Goal: Transaction & Acquisition: Download file/media

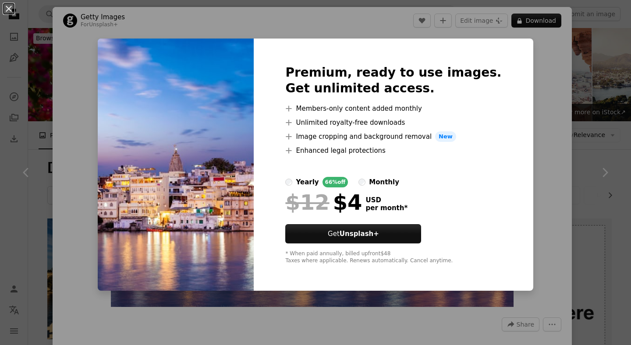
scroll to position [269, 0]
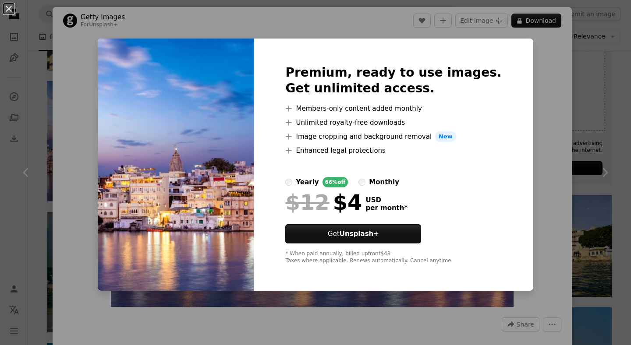
click at [565, 96] on div "An X shape Premium, ready to use images. Get unlimited access. A plus sign Memb…" at bounding box center [315, 172] width 631 height 345
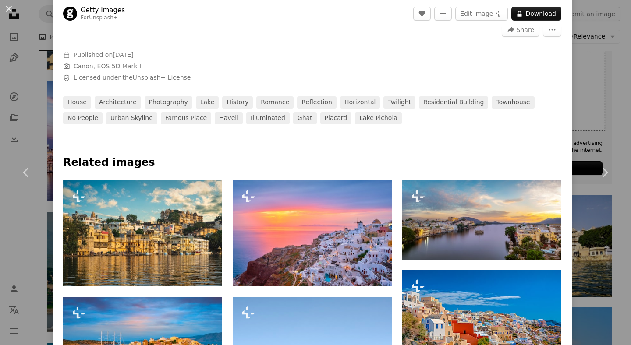
scroll to position [327, 0]
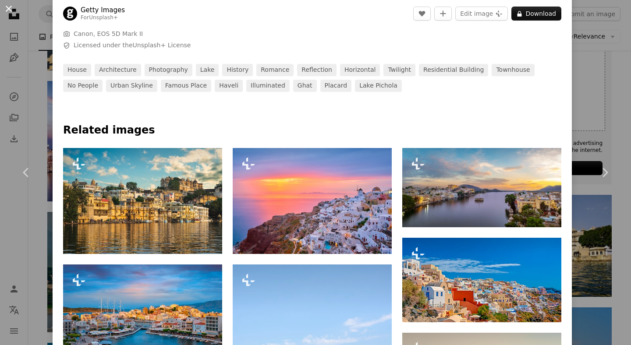
click at [10, 7] on button "An X shape" at bounding box center [9, 9] width 11 height 11
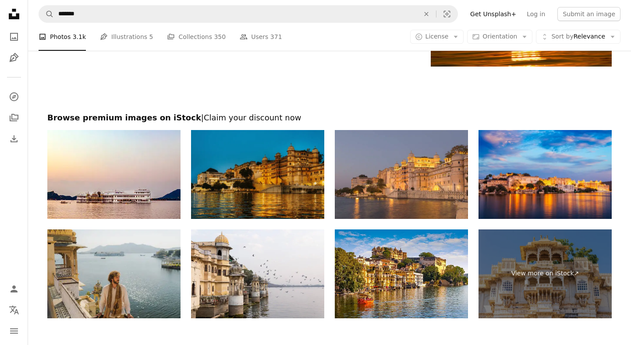
scroll to position [1782, 0]
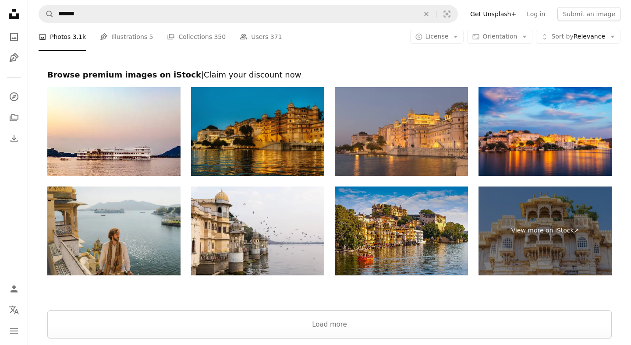
click at [416, 239] on img at bounding box center [401, 231] width 133 height 89
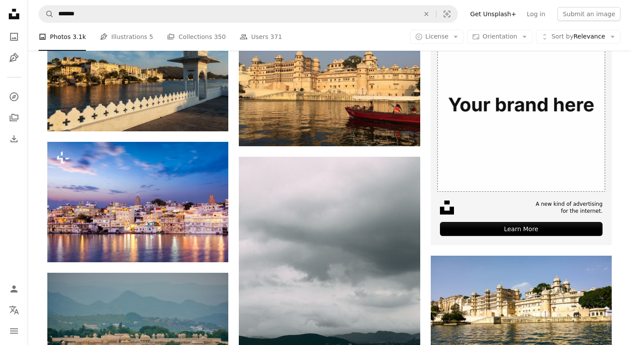
scroll to position [0, 0]
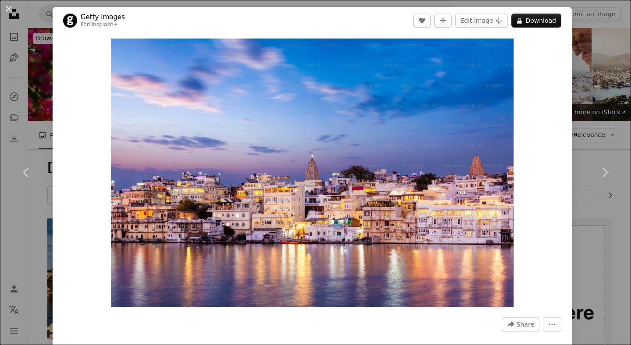
scroll to position [269, 0]
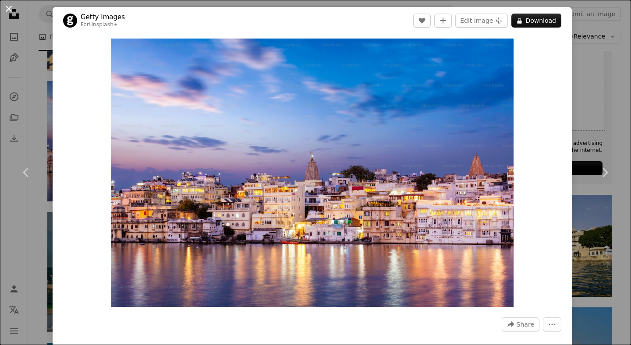
click at [4, 14] on button "An X shape" at bounding box center [9, 9] width 11 height 11
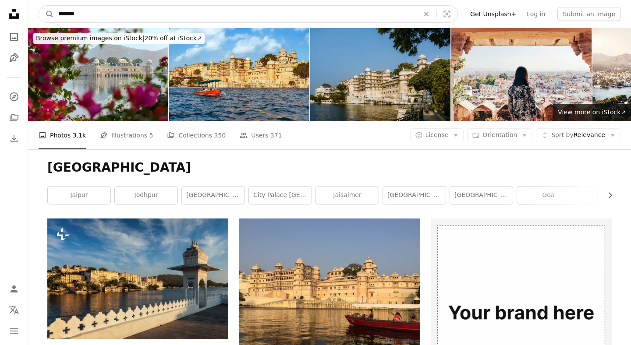
click at [91, 20] on input "*******" at bounding box center [235, 14] width 363 height 17
drag, startPoint x: 91, startPoint y: 20, endPoint x: 0, endPoint y: 20, distance: 90.7
type input "******"
click button "A magnifying glass" at bounding box center [46, 14] width 15 height 17
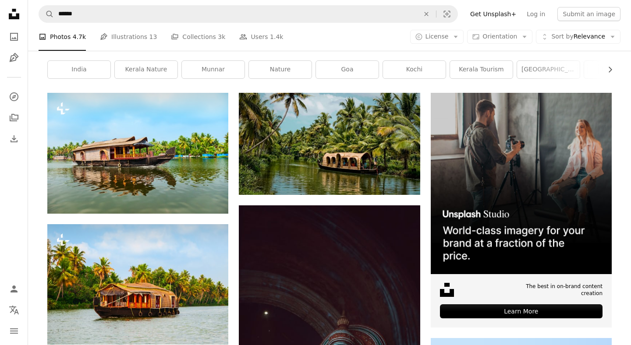
scroll to position [126, 0]
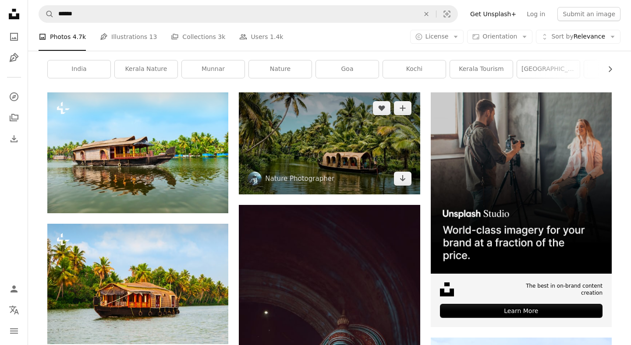
click at [340, 160] on img at bounding box center [329, 143] width 181 height 102
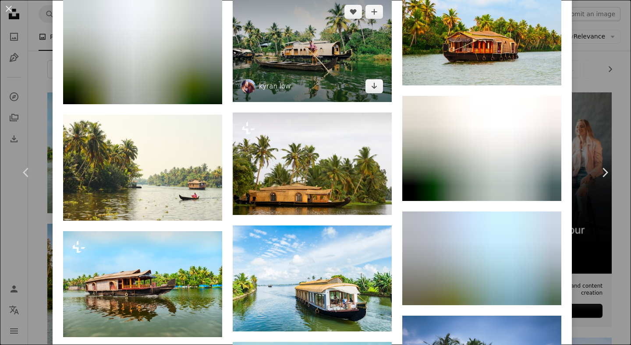
scroll to position [764, 0]
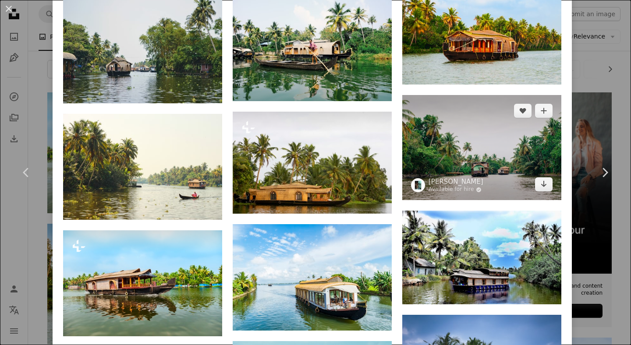
click at [468, 159] on img at bounding box center [481, 147] width 159 height 105
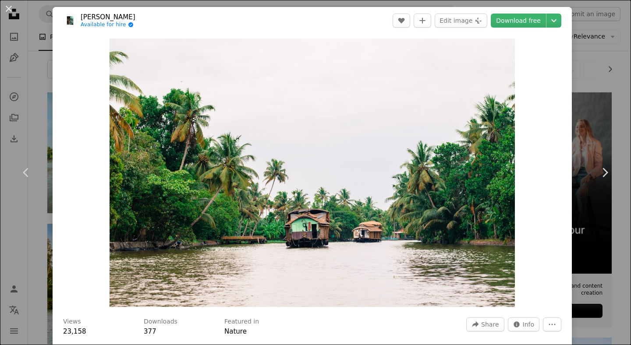
click at [614, 47] on div "An X shape Chevron left Chevron right [PERSON_NAME] Available for hire A checkm…" at bounding box center [315, 172] width 631 height 345
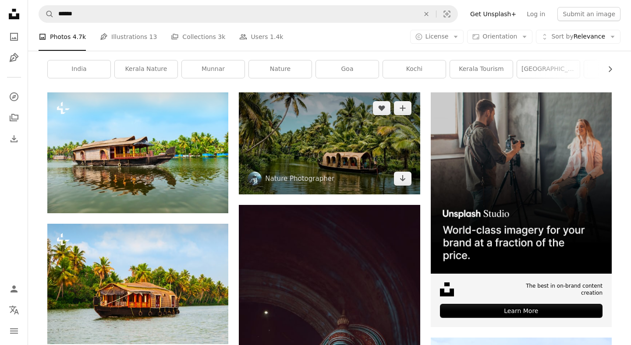
click at [335, 160] on img at bounding box center [329, 143] width 181 height 102
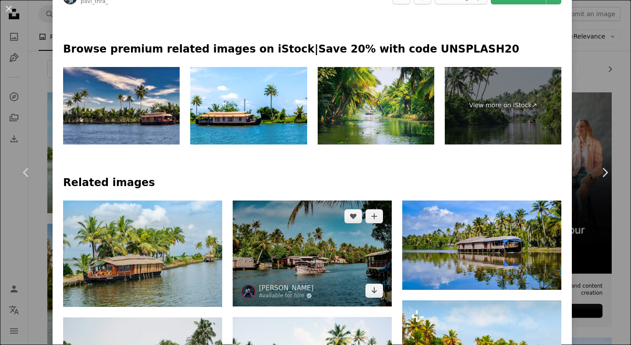
scroll to position [557, 0]
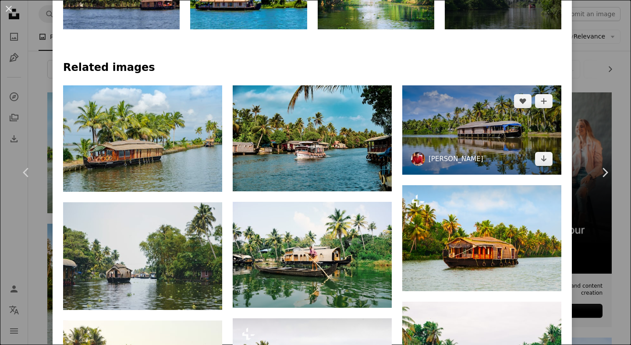
click at [461, 163] on link "[PERSON_NAME]" at bounding box center [456, 159] width 55 height 9
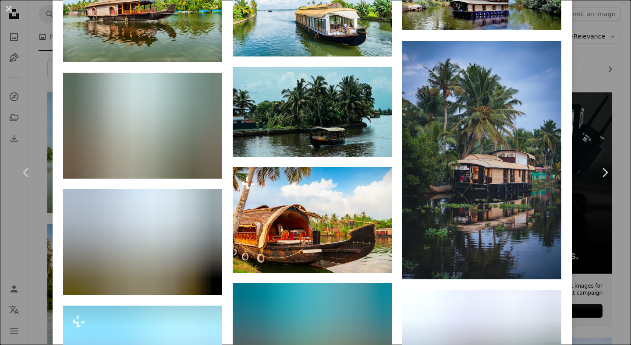
scroll to position [1061, 0]
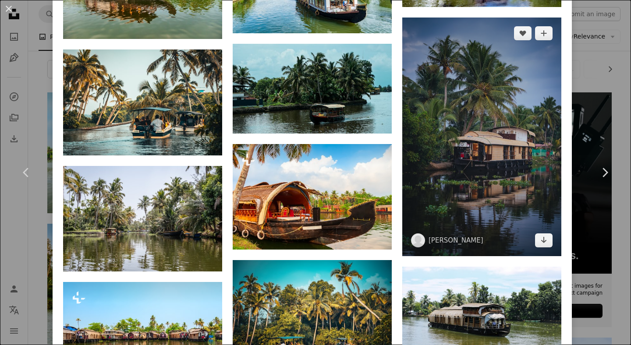
click at [463, 158] on img at bounding box center [481, 137] width 159 height 239
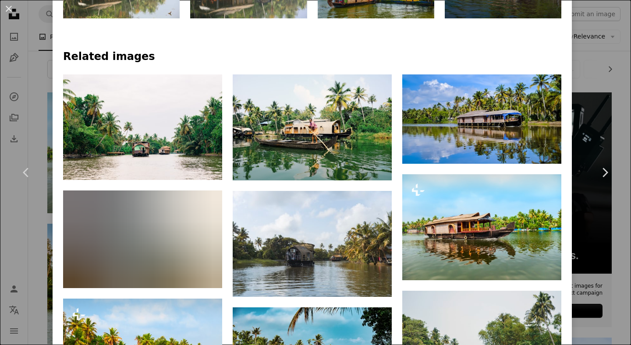
scroll to position [574, 0]
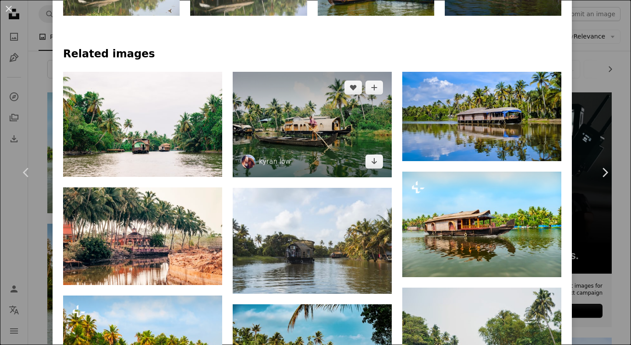
click at [305, 115] on img at bounding box center [312, 125] width 159 height 106
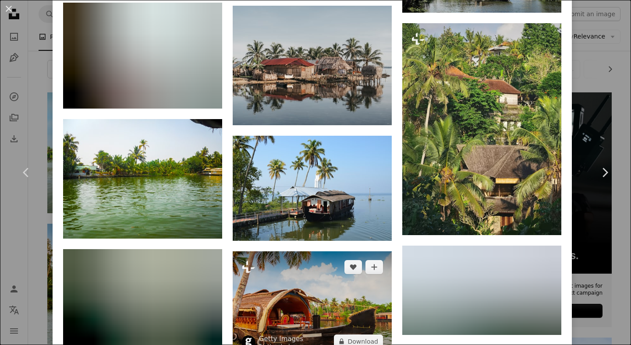
scroll to position [1893, 0]
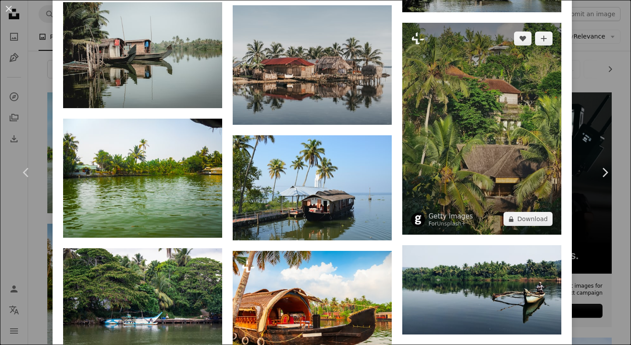
click at [468, 133] on img at bounding box center [481, 129] width 159 height 212
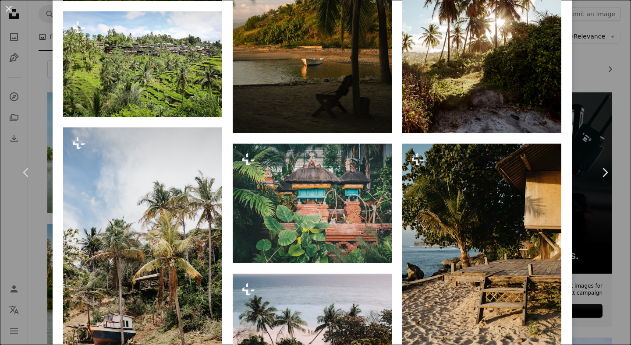
scroll to position [807, 0]
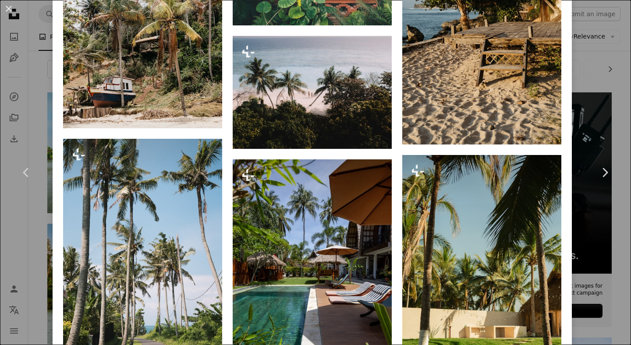
click at [620, 50] on div "An X shape Chevron left Chevron right Getty Images For Unsplash+ A heart A plus…" at bounding box center [315, 172] width 631 height 345
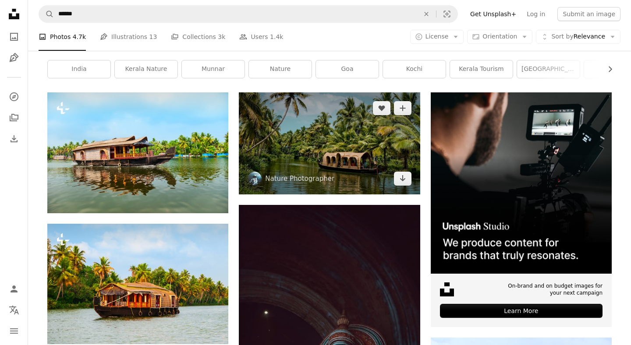
click at [337, 167] on img at bounding box center [329, 143] width 181 height 102
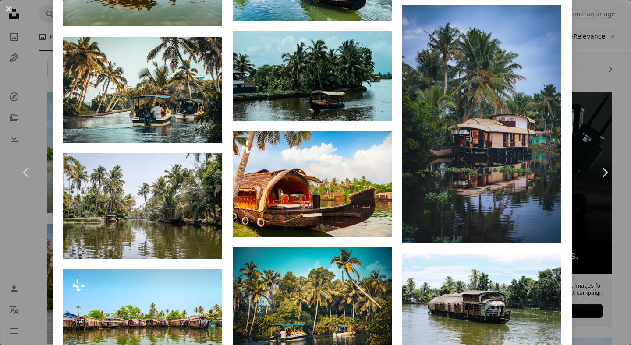
scroll to position [1075, 0]
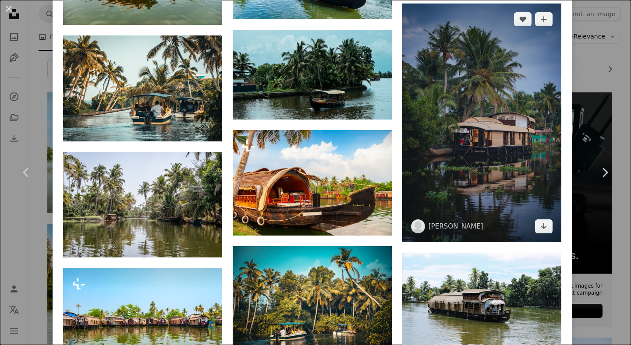
click at [468, 145] on img at bounding box center [481, 123] width 159 height 239
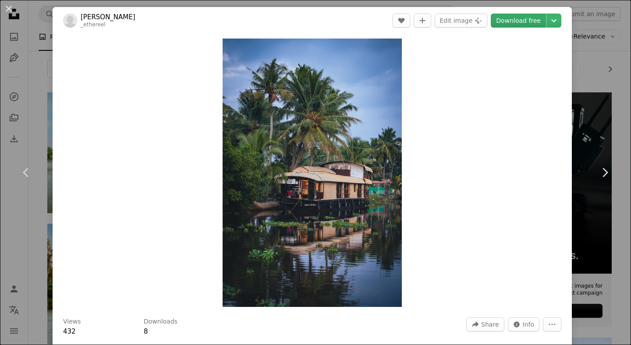
click at [531, 23] on link "Download free" at bounding box center [518, 21] width 55 height 14
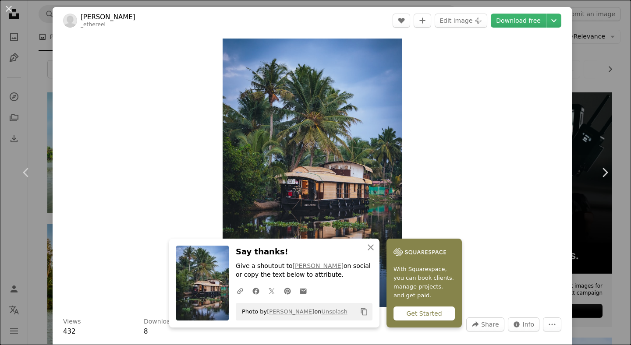
click at [624, 74] on div "An X shape Chevron left Chevron right An X shape Close Say thanks! Give a shout…" at bounding box center [315, 172] width 631 height 345
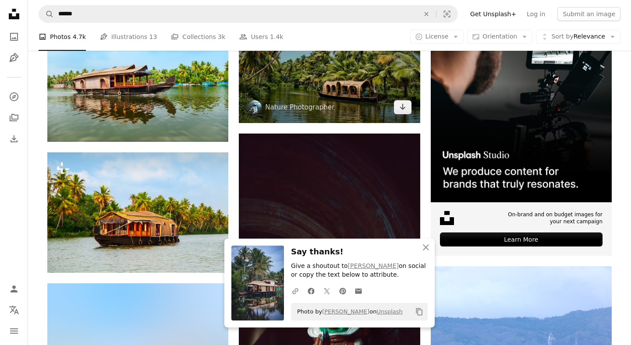
scroll to position [348, 0]
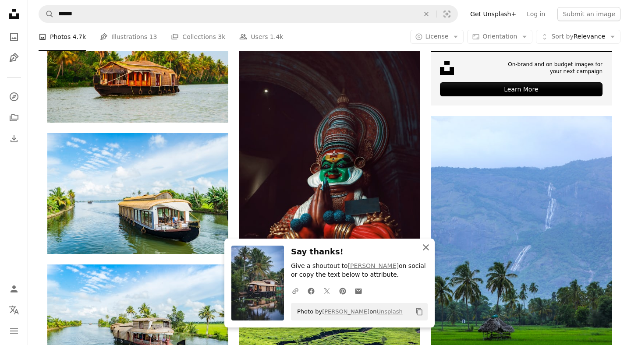
click at [430, 252] on icon "An X shape" at bounding box center [426, 247] width 11 height 11
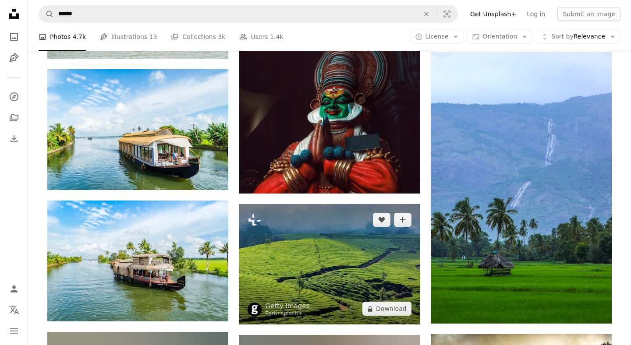
scroll to position [489, 0]
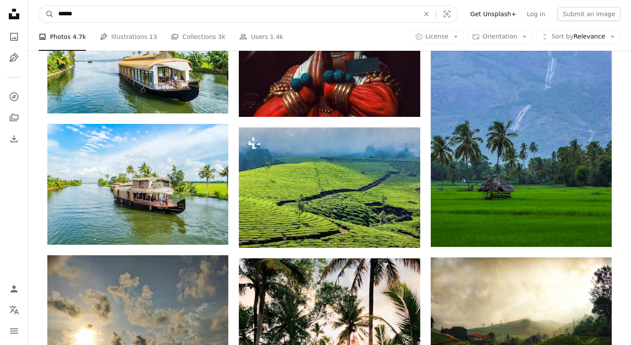
drag, startPoint x: 175, startPoint y: 10, endPoint x: 0, endPoint y: -20, distance: 177.9
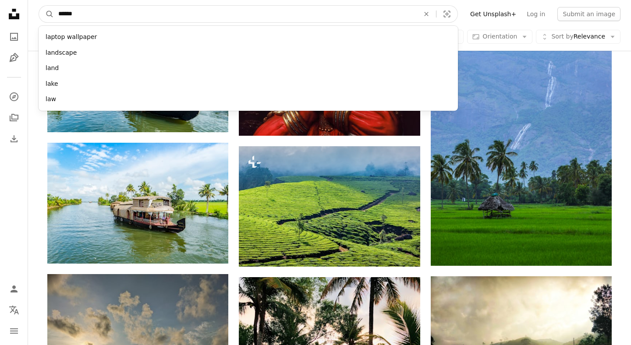
type input "******"
click at [39, 6] on button "A magnifying glass" at bounding box center [46, 14] width 15 height 17
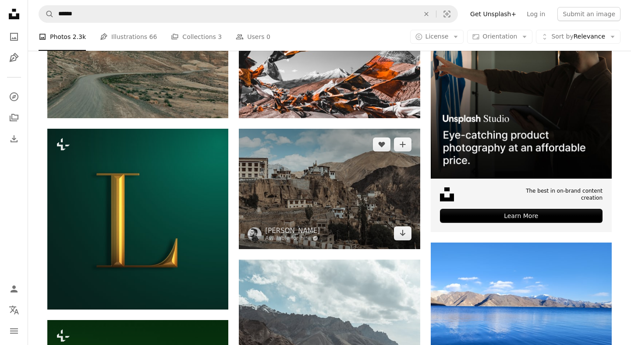
scroll to position [223, 0]
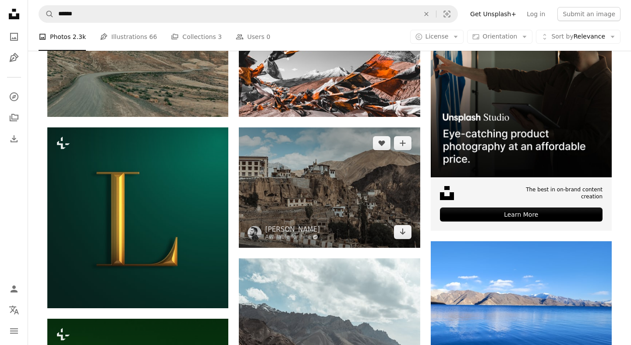
click at [319, 192] on img at bounding box center [329, 188] width 181 height 121
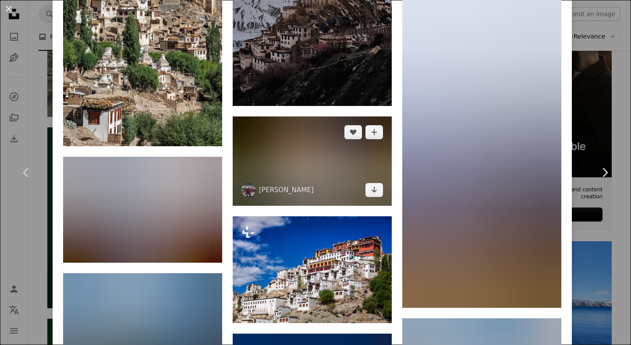
scroll to position [1438, 0]
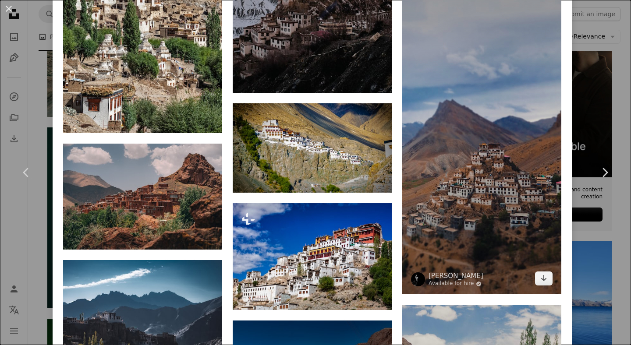
click at [457, 192] on img at bounding box center [481, 135] width 159 height 318
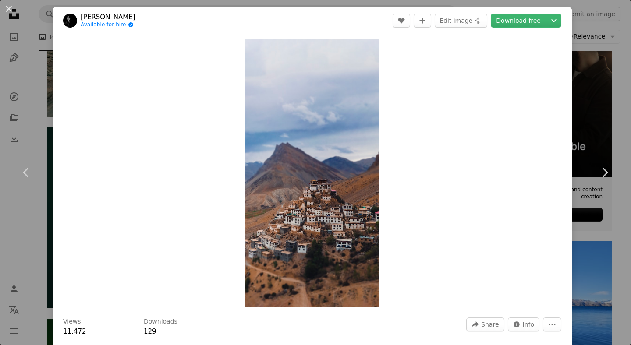
click at [596, 100] on div "An X shape Chevron left Chevron right [PERSON_NAME] Available for hire A checkm…" at bounding box center [315, 172] width 631 height 345
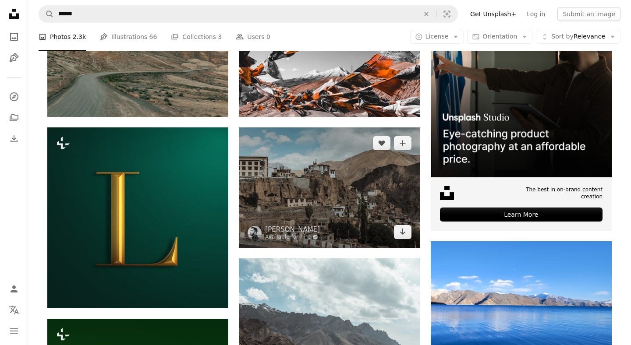
click at [341, 245] on img at bounding box center [329, 188] width 181 height 121
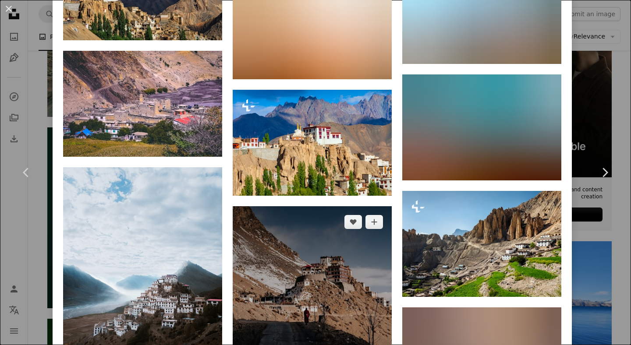
scroll to position [1902, 0]
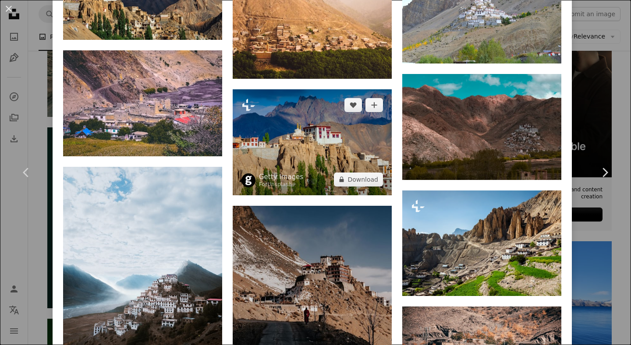
click at [304, 177] on img at bounding box center [312, 142] width 159 height 106
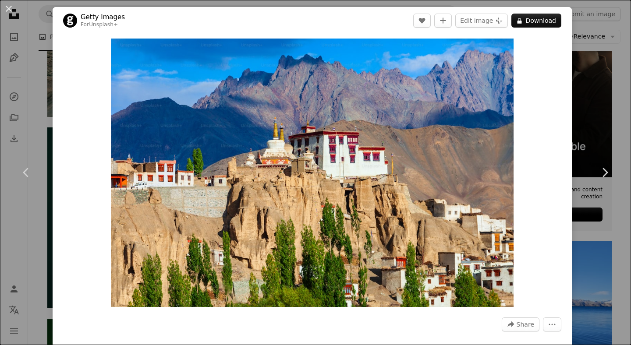
click at [602, 48] on div "An X shape Chevron left Chevron right Getty Images For Unsplash+ A heart A plus…" at bounding box center [315, 172] width 631 height 345
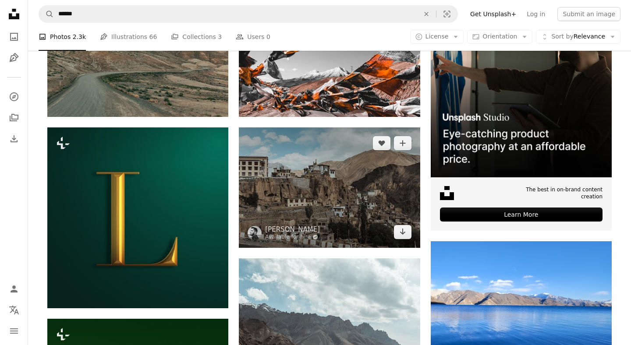
click at [289, 172] on img at bounding box center [329, 188] width 181 height 121
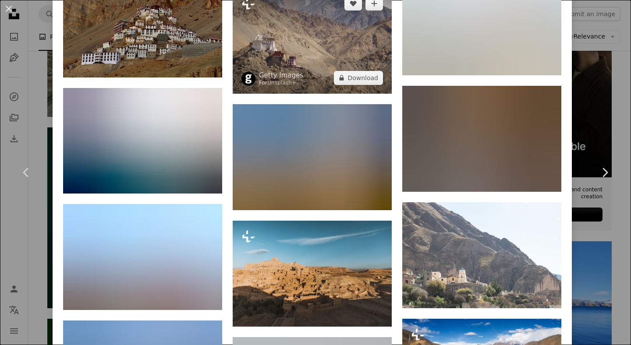
scroll to position [4795, 0]
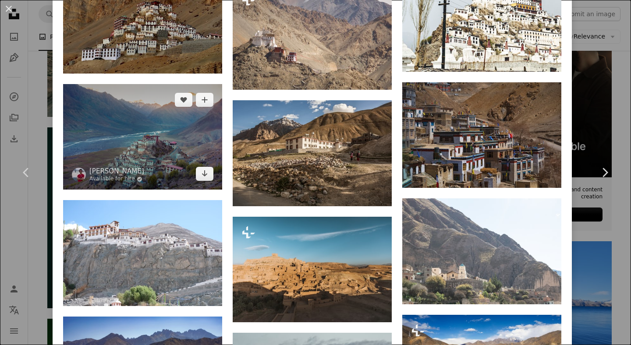
click at [163, 190] on img at bounding box center [142, 137] width 159 height 106
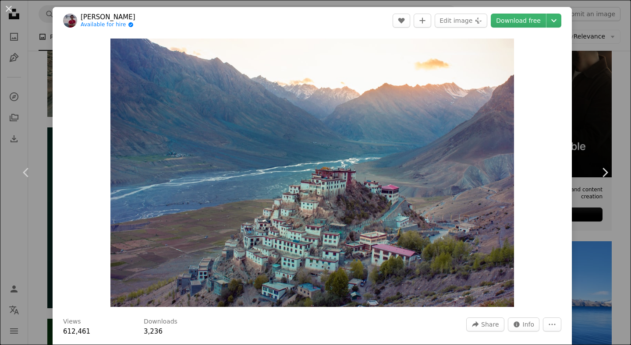
click at [611, 98] on div "An X shape Chevron left Chevron right [PERSON_NAME] Available for hire A checkm…" at bounding box center [315, 172] width 631 height 345
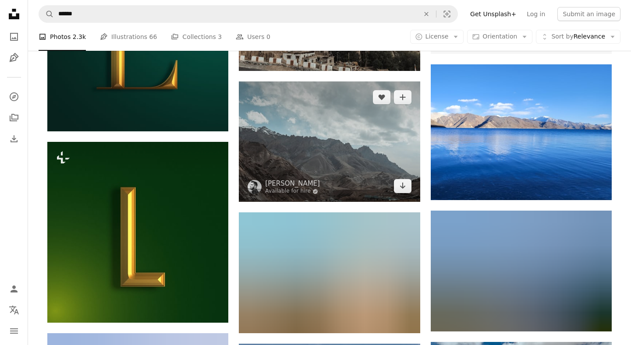
scroll to position [340, 0]
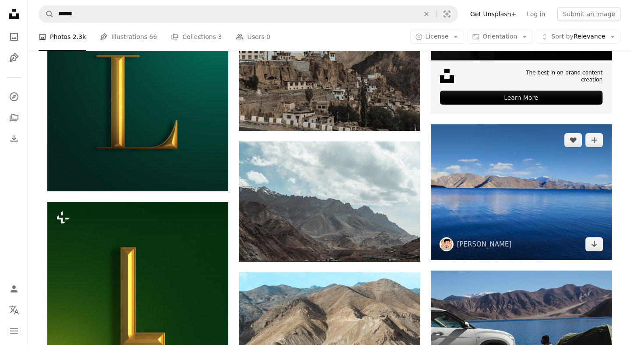
click at [498, 232] on img at bounding box center [521, 192] width 181 height 136
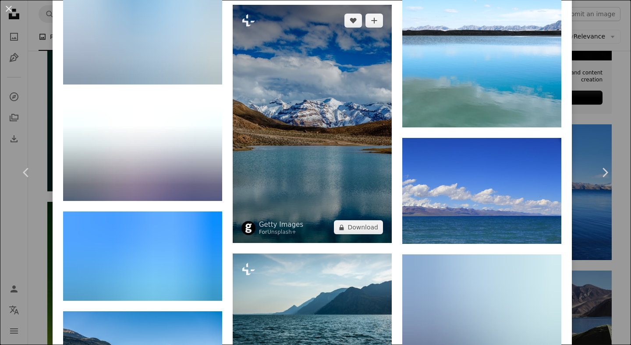
scroll to position [2388, 0]
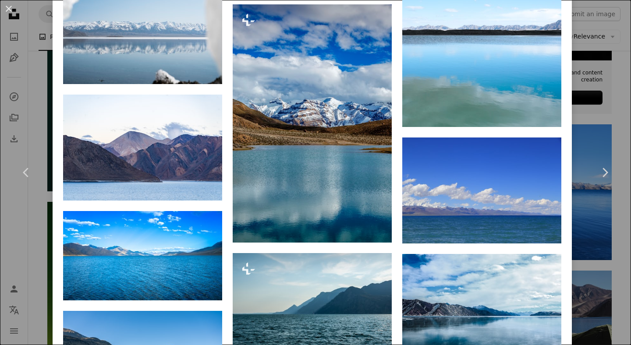
click at [620, 71] on div "An X shape Chevron left Chevron right [PERSON_NAME] lookforyash A heart A plus …" at bounding box center [315, 172] width 631 height 345
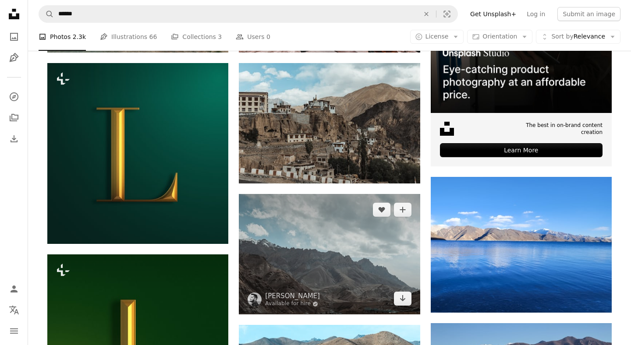
scroll to position [110, 0]
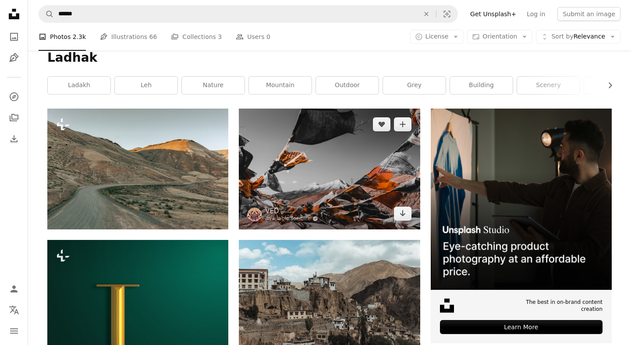
click at [311, 169] on img at bounding box center [329, 169] width 181 height 121
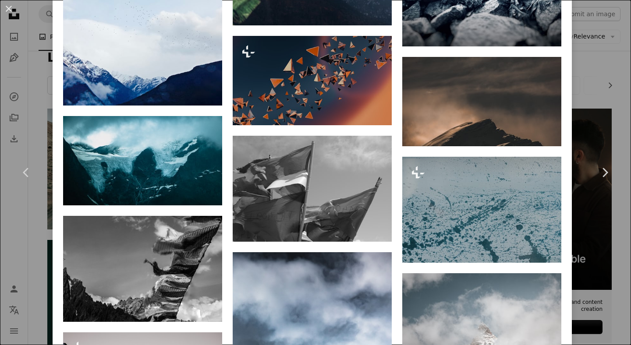
scroll to position [974, 0]
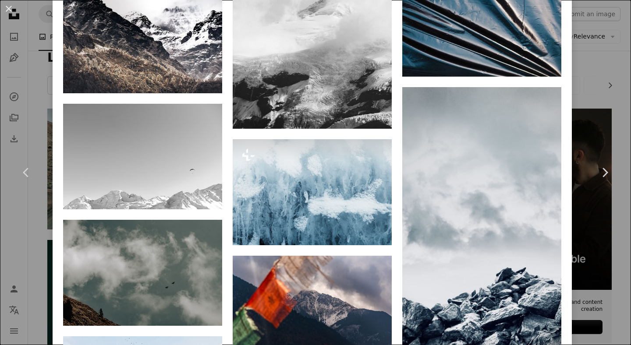
click at [619, 89] on div "An X shape Chevron left Chevron right VED Available for hire A checkmark inside…" at bounding box center [315, 172] width 631 height 345
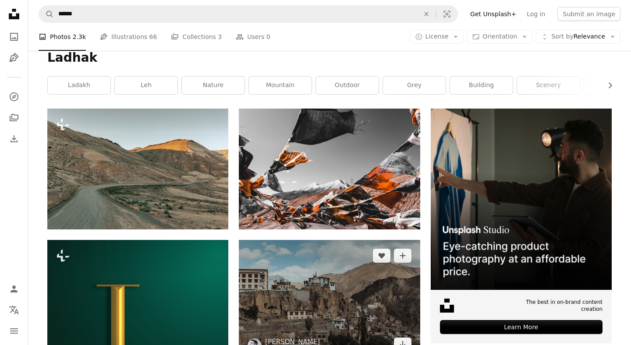
click at [348, 262] on img at bounding box center [329, 300] width 181 height 121
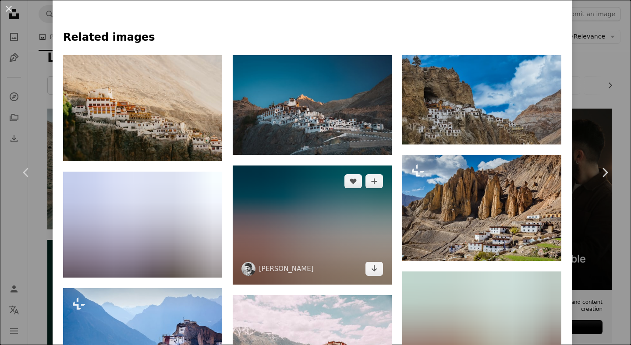
scroll to position [571, 0]
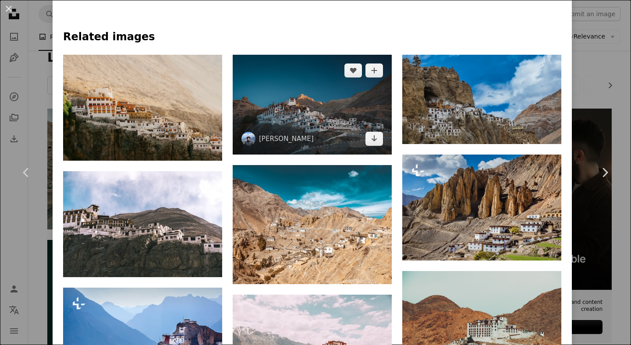
click at [292, 111] on img at bounding box center [312, 104] width 159 height 99
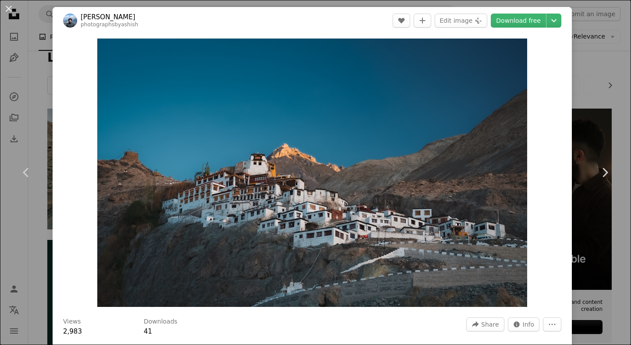
click at [597, 113] on div "An X shape Chevron left Chevron right [PERSON_NAME] photographsbyashish A heart…" at bounding box center [315, 172] width 631 height 345
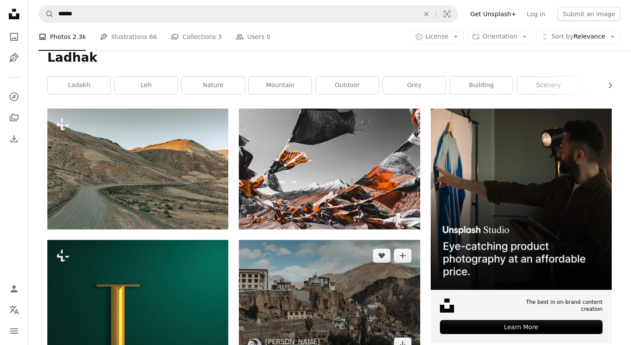
click at [287, 280] on img at bounding box center [329, 300] width 181 height 121
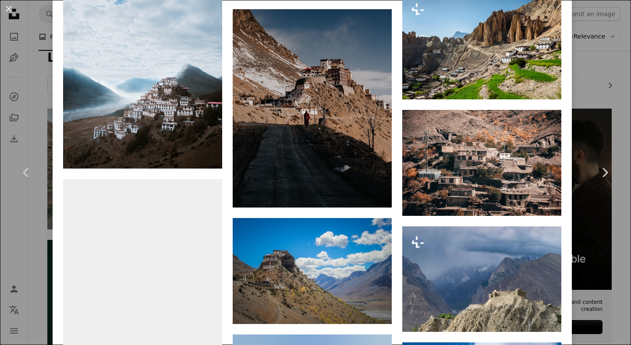
scroll to position [2100, 0]
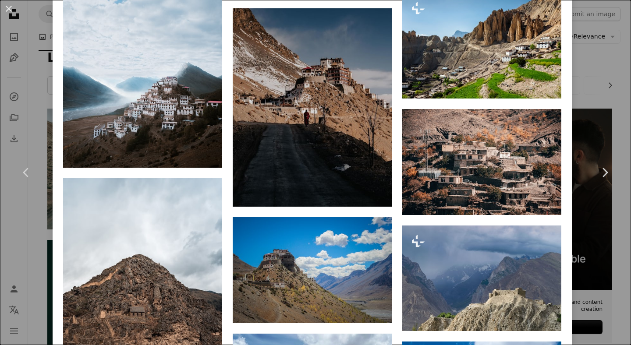
drag, startPoint x: 489, startPoint y: 240, endPoint x: 510, endPoint y: 12, distance: 228.8
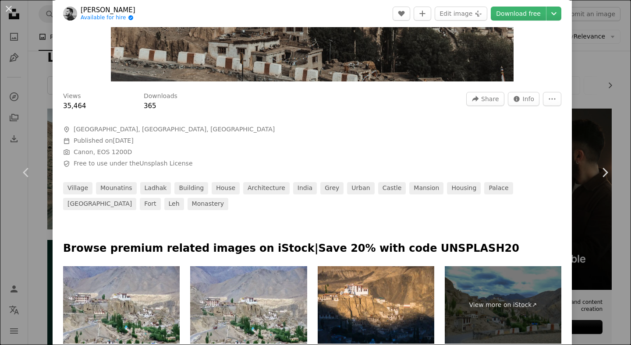
scroll to position [0, 0]
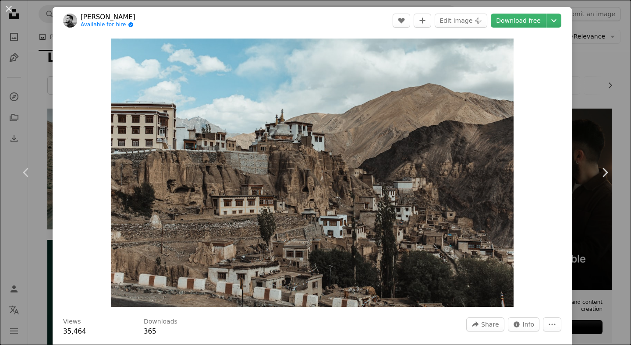
click at [606, 91] on div "An X shape Chevron left Chevron right [PERSON_NAME] Available for hire A checkm…" at bounding box center [315, 172] width 631 height 345
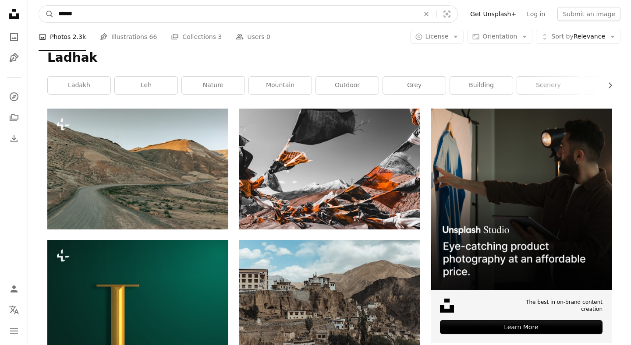
drag, startPoint x: 110, startPoint y: 14, endPoint x: 0, endPoint y: 13, distance: 110.4
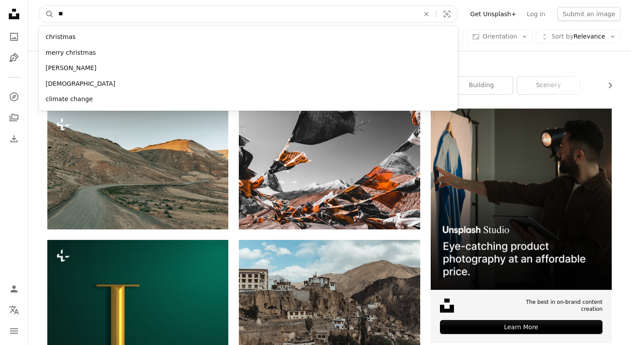
type input "*"
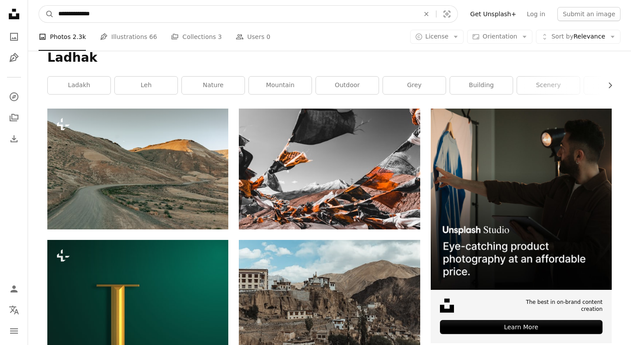
type input "**********"
click button "A magnifying glass" at bounding box center [46, 14] width 15 height 17
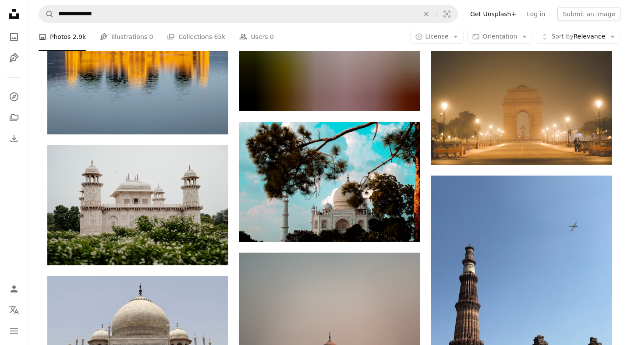
scroll to position [633, 0]
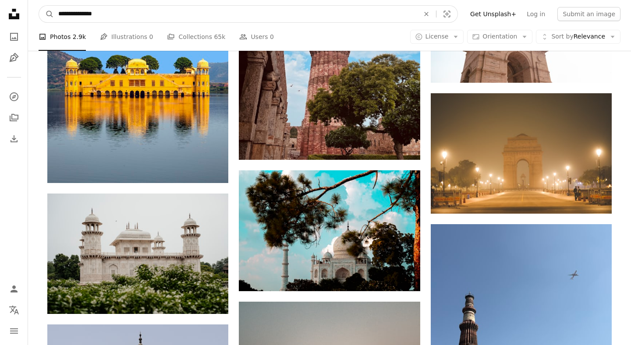
drag, startPoint x: 114, startPoint y: 11, endPoint x: 0, endPoint y: 2, distance: 114.3
type input "***"
click button "A magnifying glass" at bounding box center [46, 14] width 15 height 17
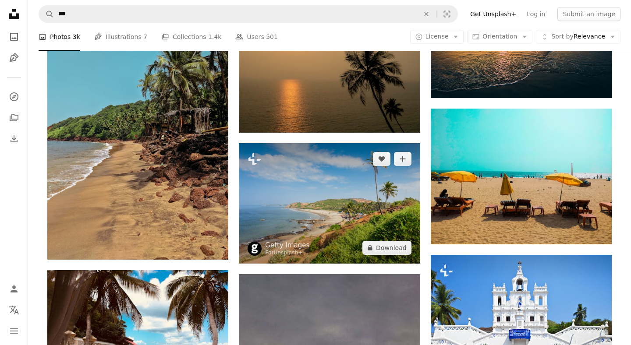
scroll to position [862, 0]
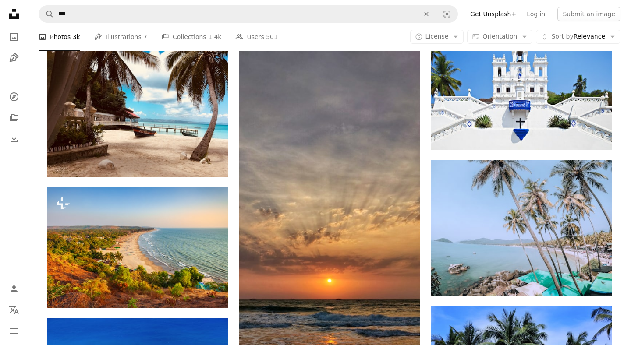
click at [101, 23] on nav "A magnifying glass *** An X shape Visual search Filters Get Unsplash+ Log in Su…" at bounding box center [329, 14] width 603 height 28
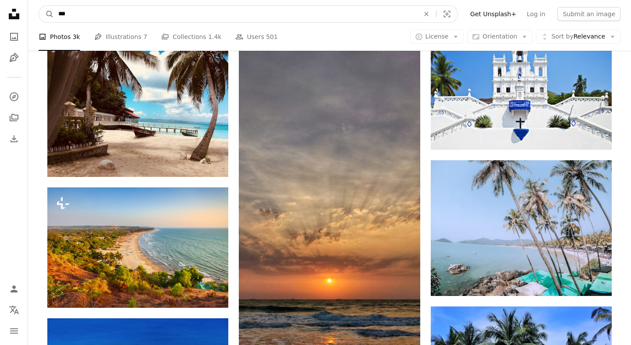
drag, startPoint x: 78, startPoint y: 13, endPoint x: 0, endPoint y: 8, distance: 78.1
click at [0, 8] on div "Unsplash logo Unsplash Home A photo Pen Tool A compass A stack of folders Downl…" at bounding box center [315, 137] width 631 height 1999
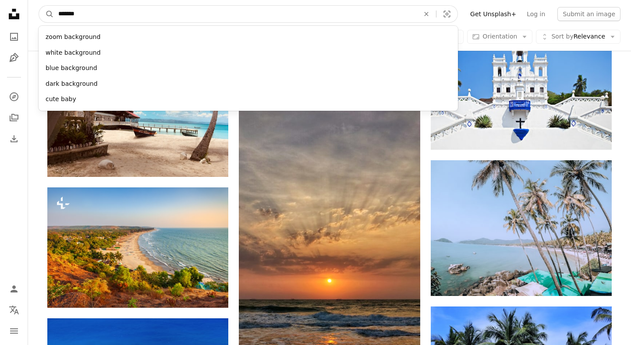
type input "********"
click button "A magnifying glass" at bounding box center [46, 14] width 15 height 17
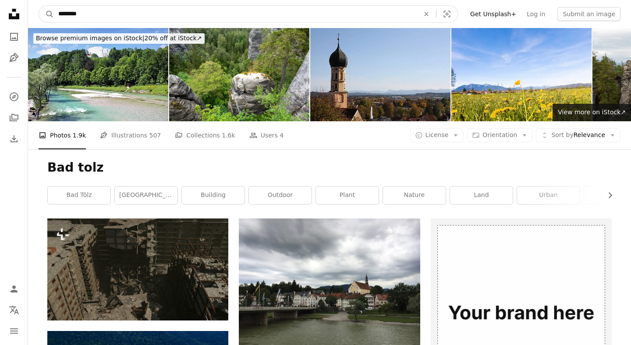
drag, startPoint x: 82, startPoint y: 12, endPoint x: 0, endPoint y: 12, distance: 82.4
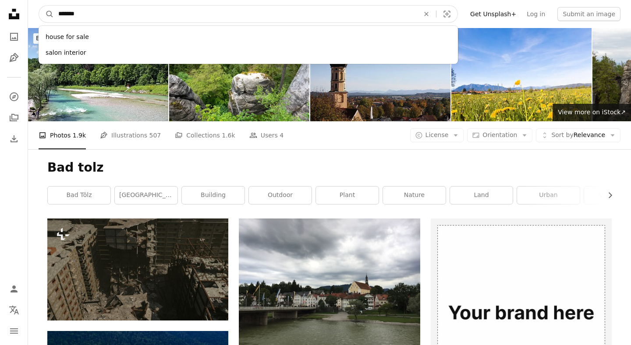
type input "********"
click button "A magnifying glass" at bounding box center [46, 14] width 15 height 17
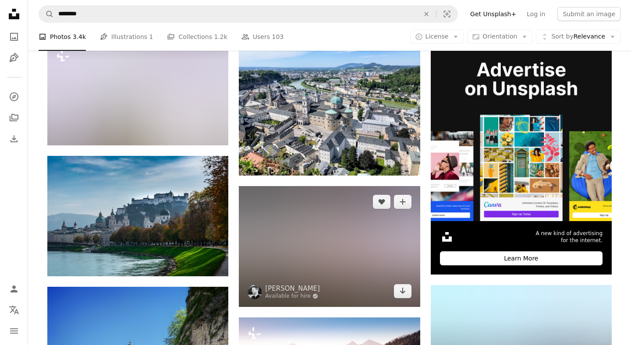
scroll to position [181, 0]
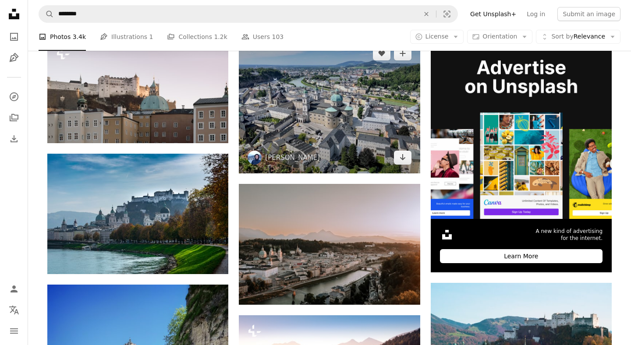
click at [275, 128] on img at bounding box center [329, 106] width 181 height 136
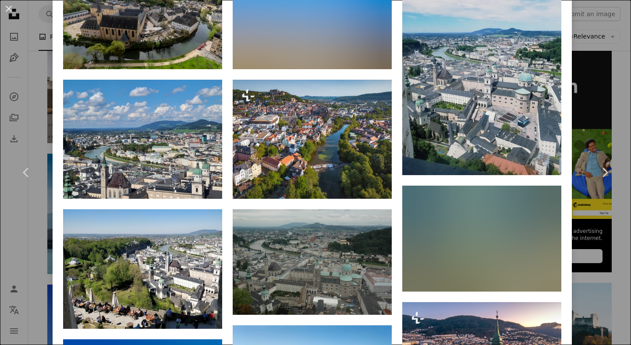
scroll to position [779, 0]
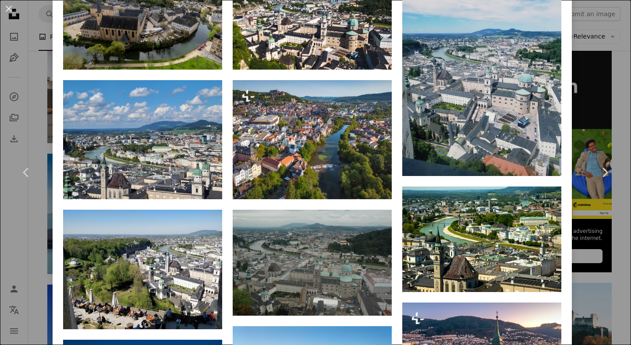
click at [613, 79] on div "An X shape Chevron left Chevron right [PERSON_NAME] dobiefigh A heart A plus si…" at bounding box center [315, 172] width 631 height 345
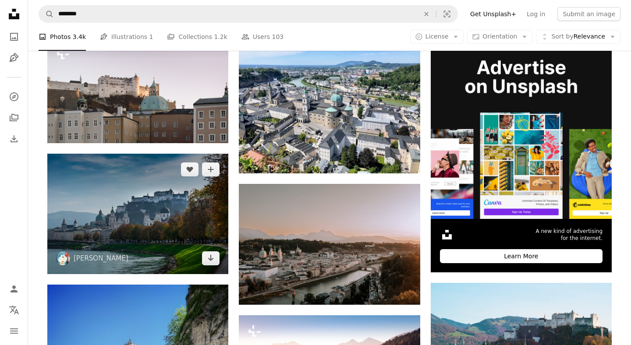
click at [142, 212] on img at bounding box center [137, 214] width 181 height 121
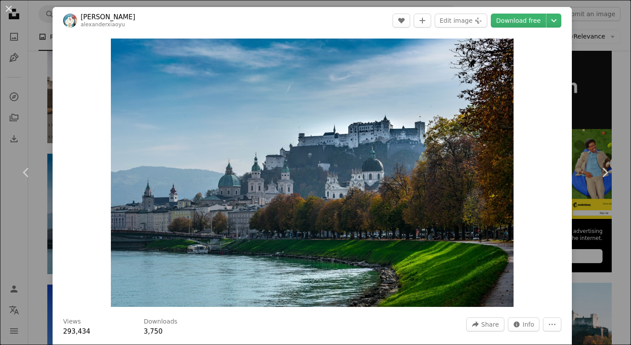
click at [611, 78] on div "An X shape Chevron left Chevron right [PERSON_NAME] alexanderxiaoyu A heart A p…" at bounding box center [315, 172] width 631 height 345
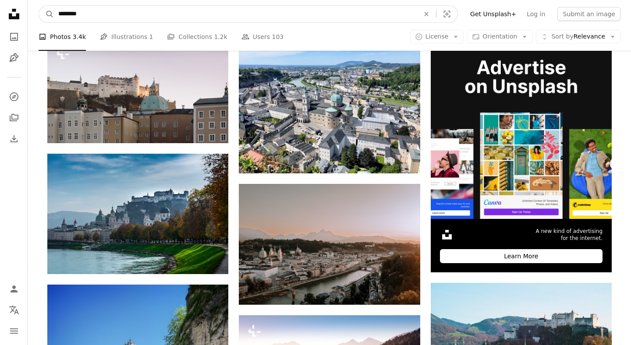
drag, startPoint x: 135, startPoint y: 14, endPoint x: 16, endPoint y: 13, distance: 118.8
type input "******"
click button "A magnifying glass" at bounding box center [46, 14] width 15 height 17
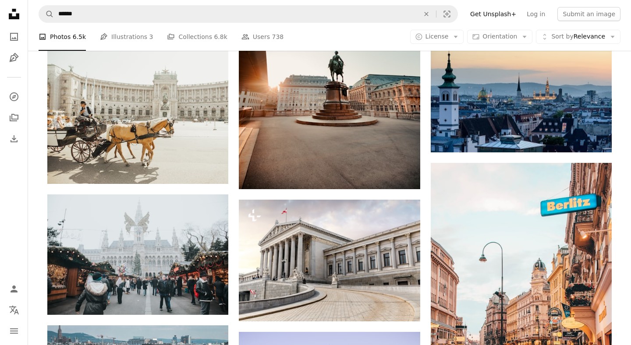
scroll to position [314, 0]
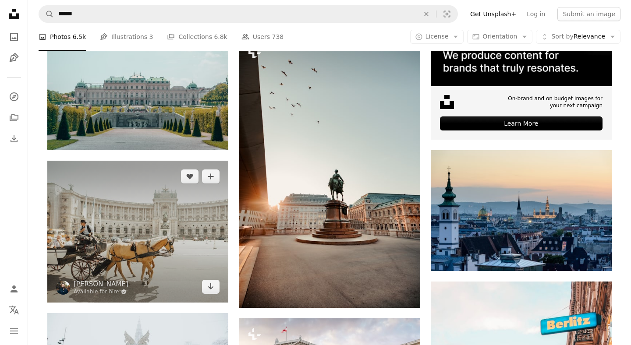
click at [176, 223] on img at bounding box center [137, 232] width 181 height 142
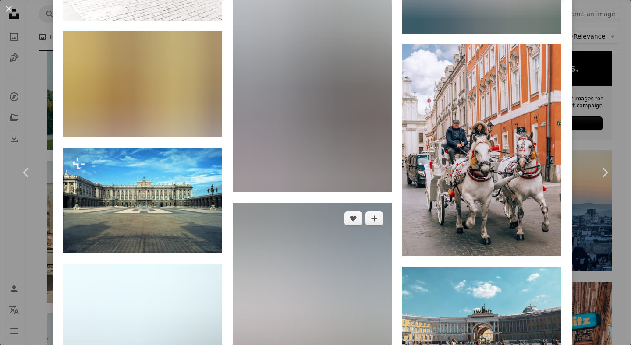
scroll to position [2329, 0]
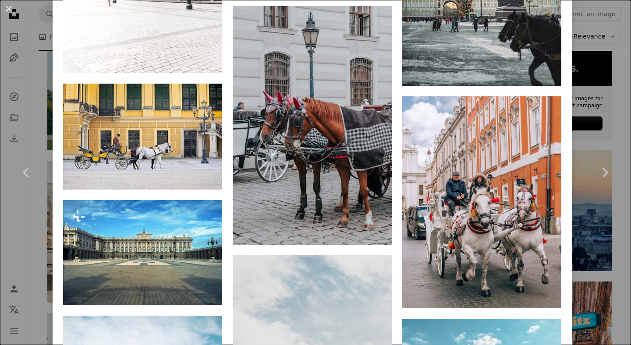
click at [619, 122] on div "An X shape Chevron left Chevron right [PERSON_NAME] Available for hire A checkm…" at bounding box center [315, 172] width 631 height 345
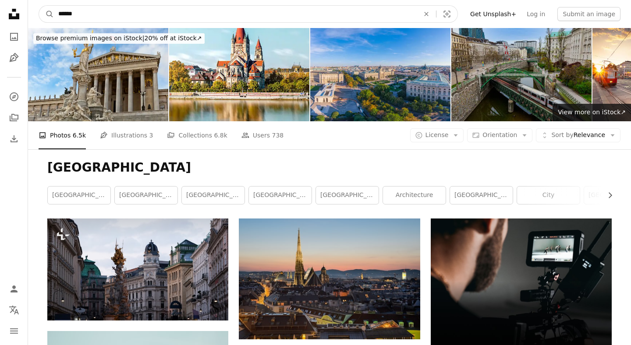
drag, startPoint x: 90, startPoint y: 18, endPoint x: 0, endPoint y: 10, distance: 90.1
type input "********"
click button "A magnifying glass" at bounding box center [46, 14] width 15 height 17
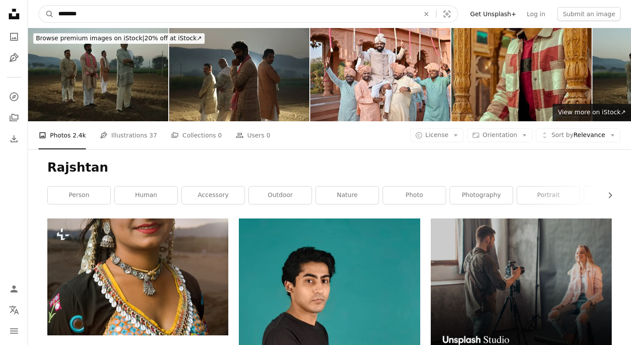
drag, startPoint x: 99, startPoint y: 8, endPoint x: 26, endPoint y: 8, distance: 72.7
drag, startPoint x: 99, startPoint y: 18, endPoint x: 0, endPoint y: 18, distance: 99.0
type input "*"
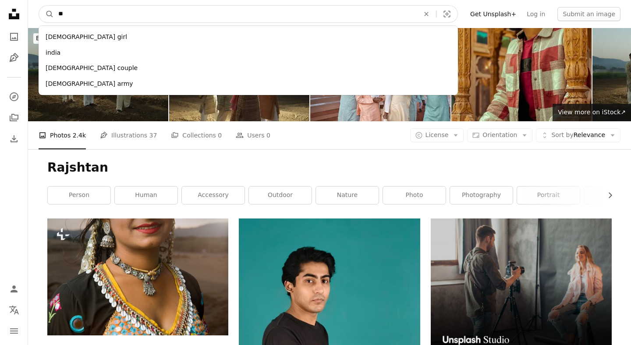
type input "*"
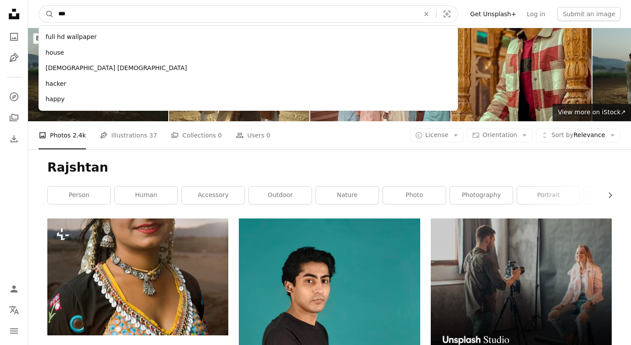
type input "****"
click button "A magnifying glass" at bounding box center [46, 14] width 15 height 17
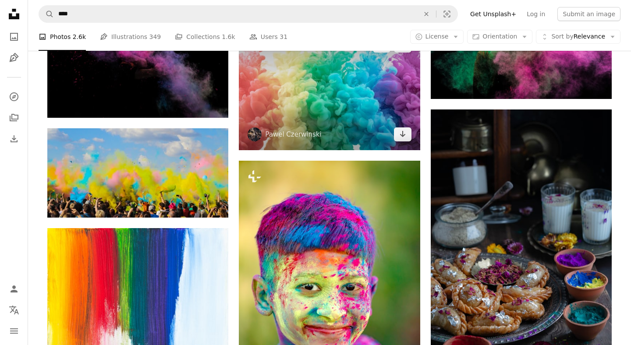
scroll to position [915, 0]
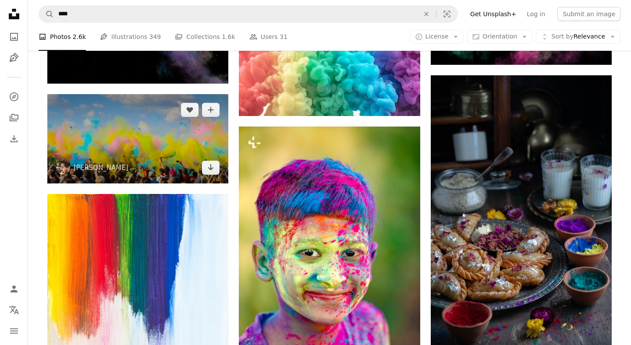
click at [170, 152] on img at bounding box center [137, 138] width 181 height 89
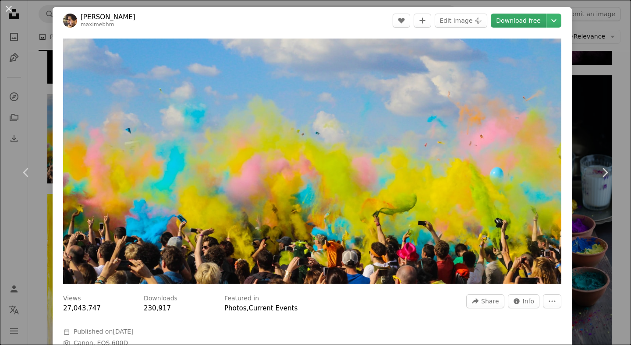
click at [525, 21] on link "Download free" at bounding box center [518, 21] width 55 height 14
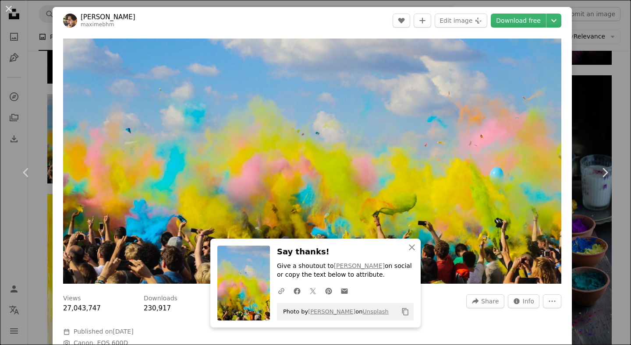
click at [619, 70] on div "An X shape Chevron left Chevron right An X shape Close Say thanks! Give a shout…" at bounding box center [315, 172] width 631 height 345
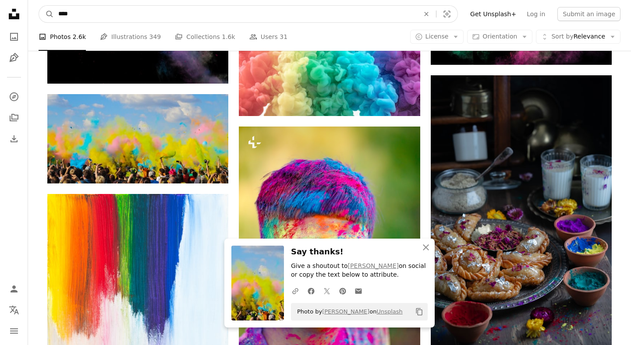
drag, startPoint x: 219, startPoint y: 11, endPoint x: 0, endPoint y: 10, distance: 219.1
type input "******"
click button "A magnifying glass" at bounding box center [46, 14] width 15 height 17
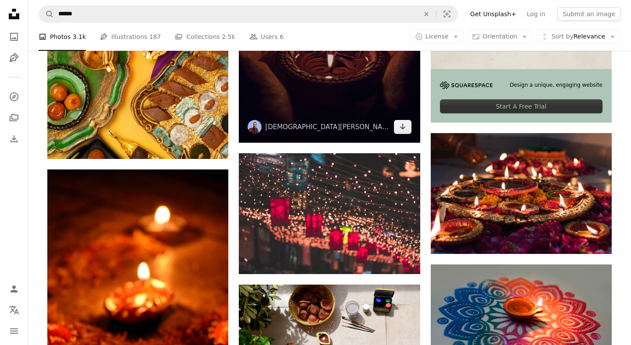
scroll to position [331, 0]
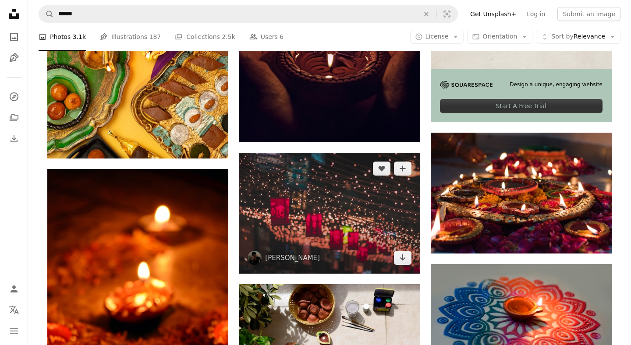
click at [319, 182] on img at bounding box center [329, 213] width 181 height 121
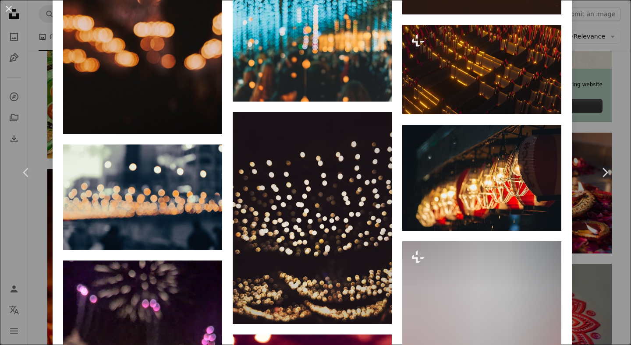
scroll to position [1166, 0]
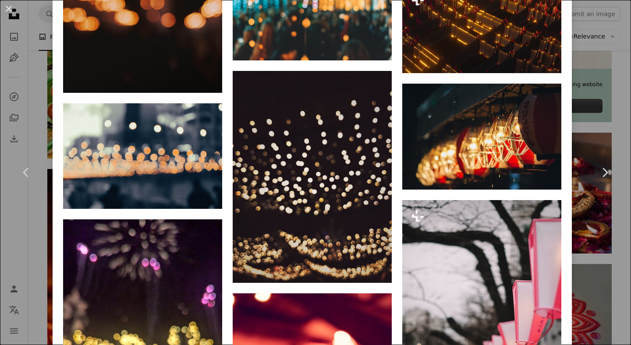
click at [608, 89] on div "An X shape Chevron left Chevron right [PERSON_NAME] pratham061 A heart A plus s…" at bounding box center [315, 172] width 631 height 345
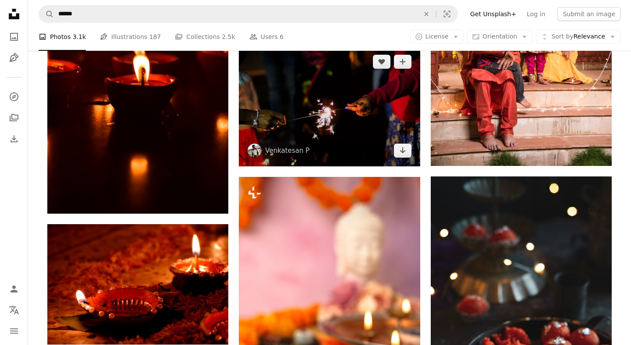
scroll to position [833, 0]
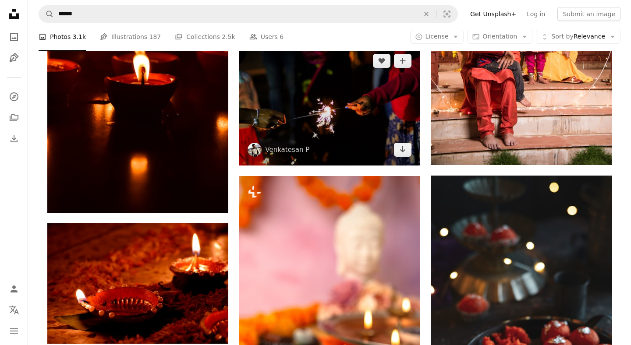
click at [315, 104] on img at bounding box center [329, 105] width 181 height 121
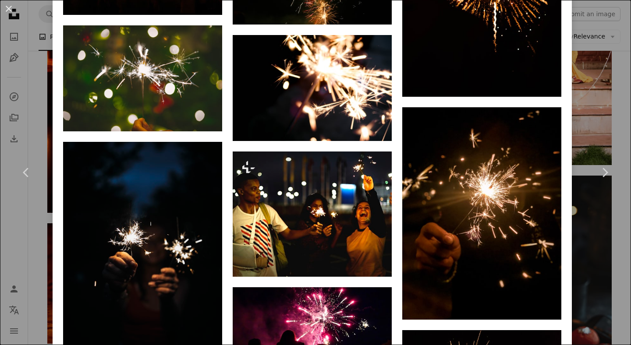
scroll to position [1364, 0]
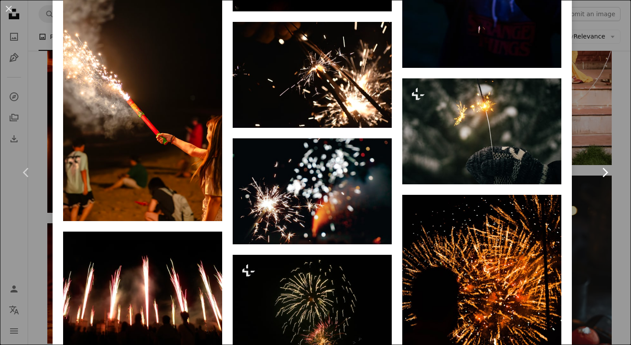
click at [601, 132] on link "Chevron right" at bounding box center [604, 173] width 53 height 84
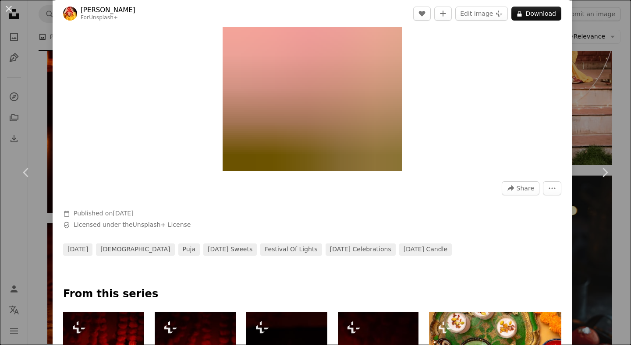
scroll to position [373, 0]
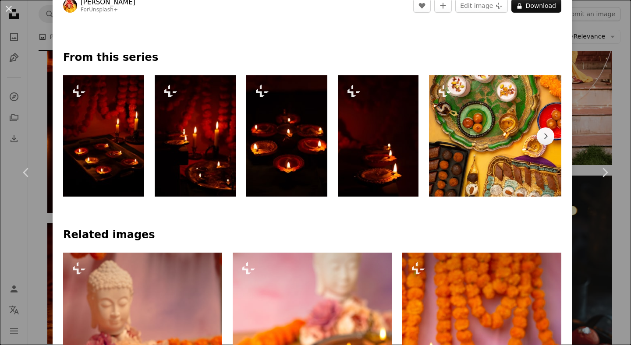
click at [601, 111] on div "An X shape Chevron left Chevron right [PERSON_NAME] For Unsplash+ A heart A plu…" at bounding box center [315, 172] width 631 height 345
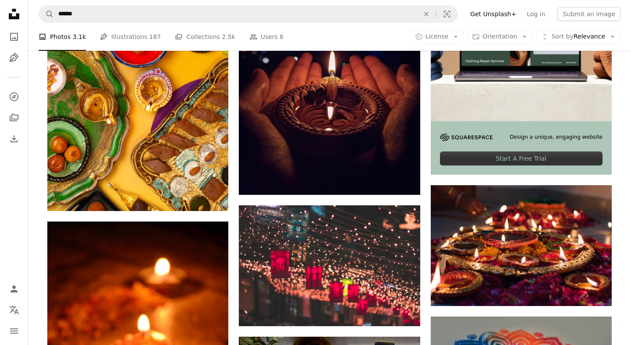
scroll to position [188, 0]
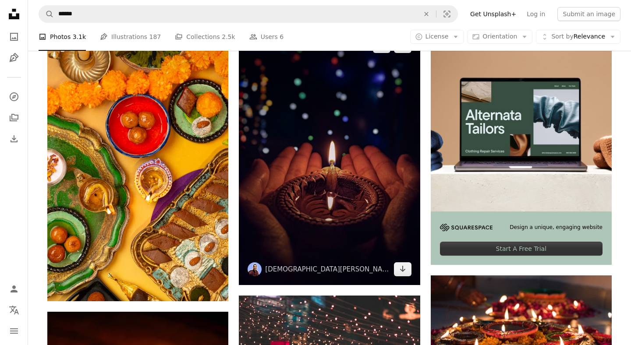
click at [342, 222] on img at bounding box center [329, 157] width 181 height 255
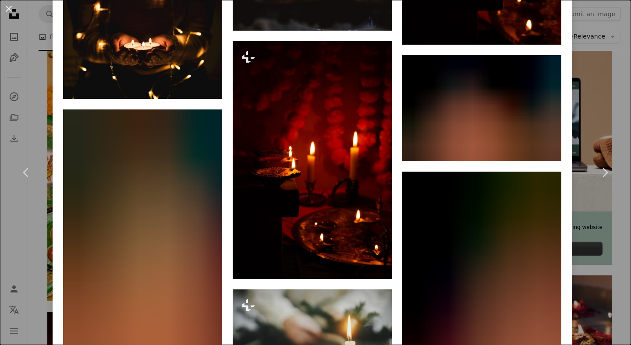
scroll to position [2237, 0]
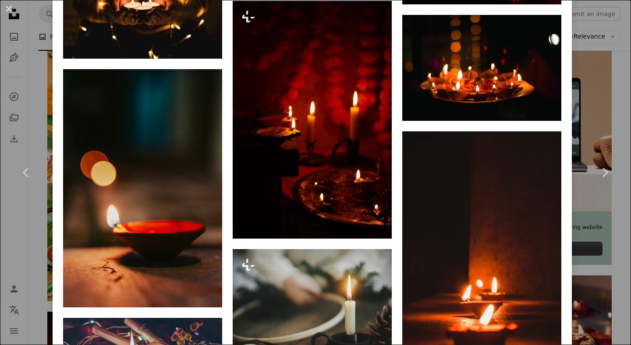
click at [617, 101] on div "An X shape Chevron left Chevron right [PERSON_NAME] umeshsonii A heart A plus s…" at bounding box center [315, 172] width 631 height 345
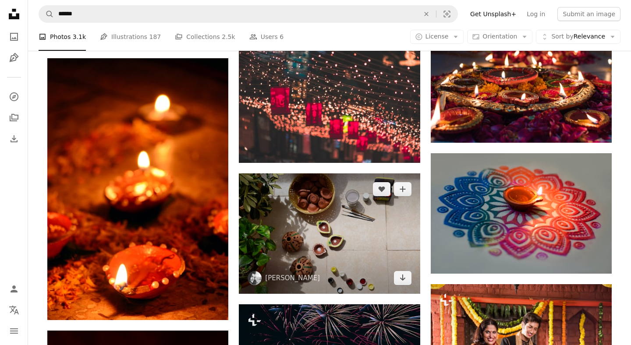
scroll to position [694, 0]
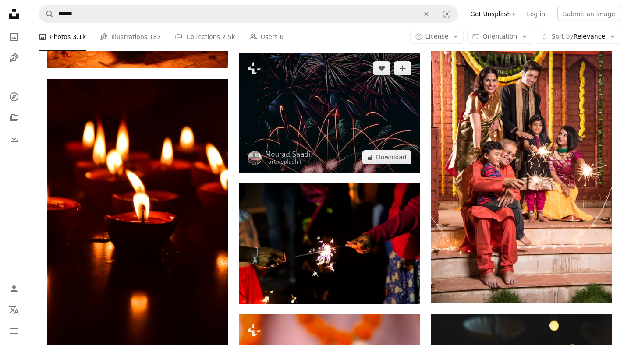
click at [312, 145] on img at bounding box center [329, 113] width 181 height 121
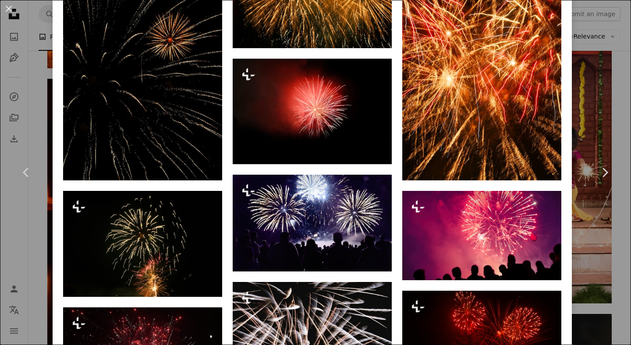
scroll to position [830, 0]
